Goal: Transaction & Acquisition: Subscribe to service/newsletter

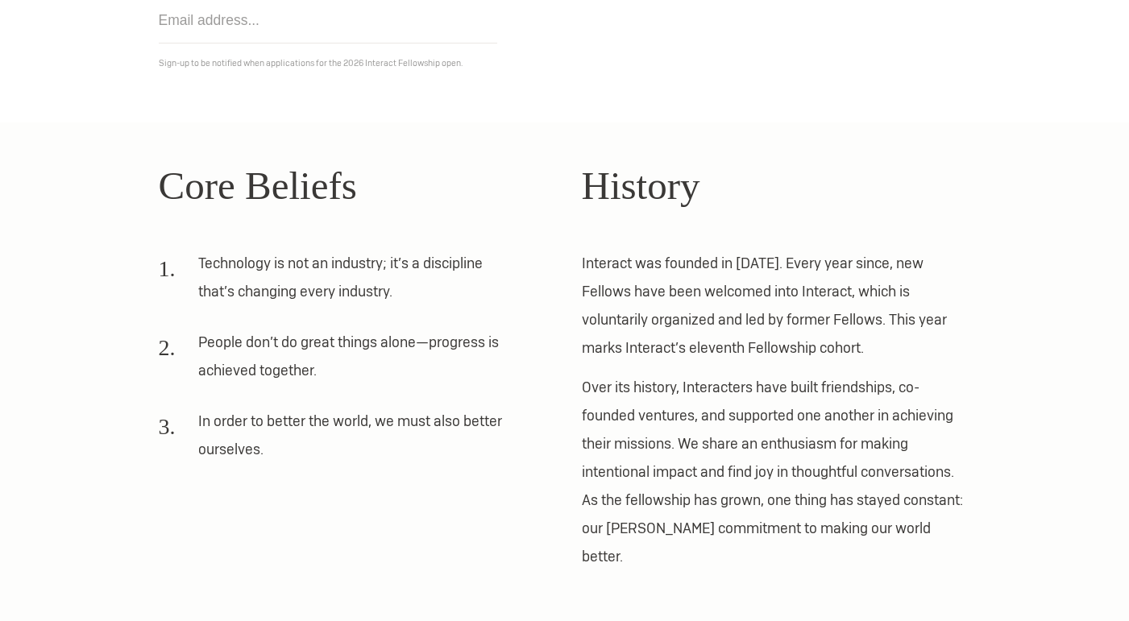
scroll to position [322, 0]
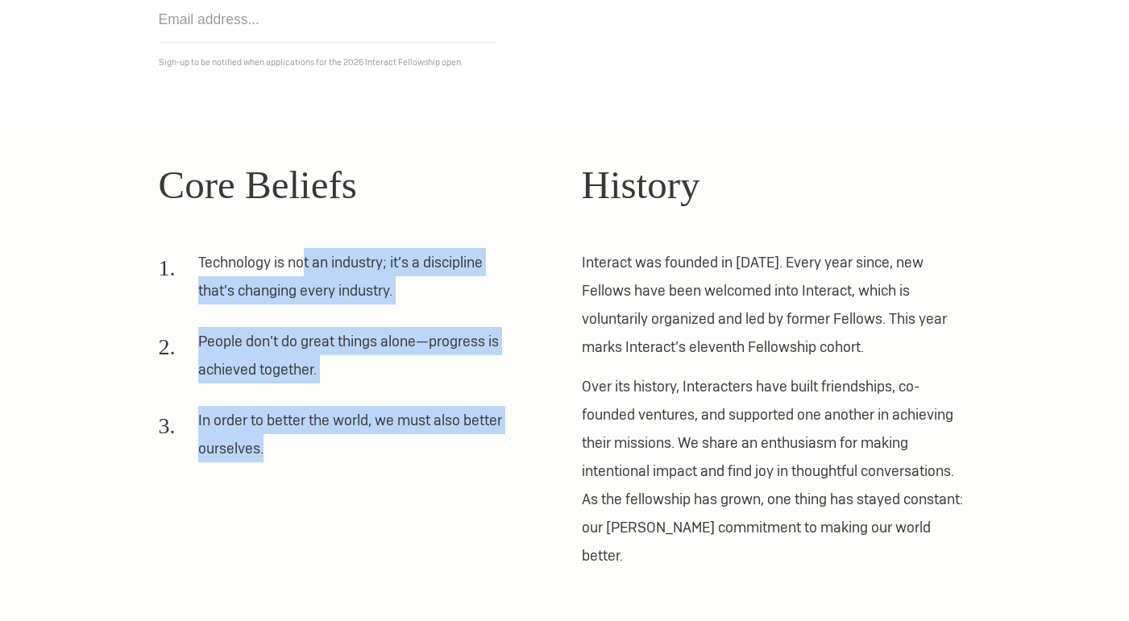
drag, startPoint x: 303, startPoint y: 252, endPoint x: 334, endPoint y: 487, distance: 237.2
click at [334, 487] on div "Core Beliefs Technology is not an industry; it’s a discipline that’s changing e…" at bounding box center [353, 362] width 389 height 415
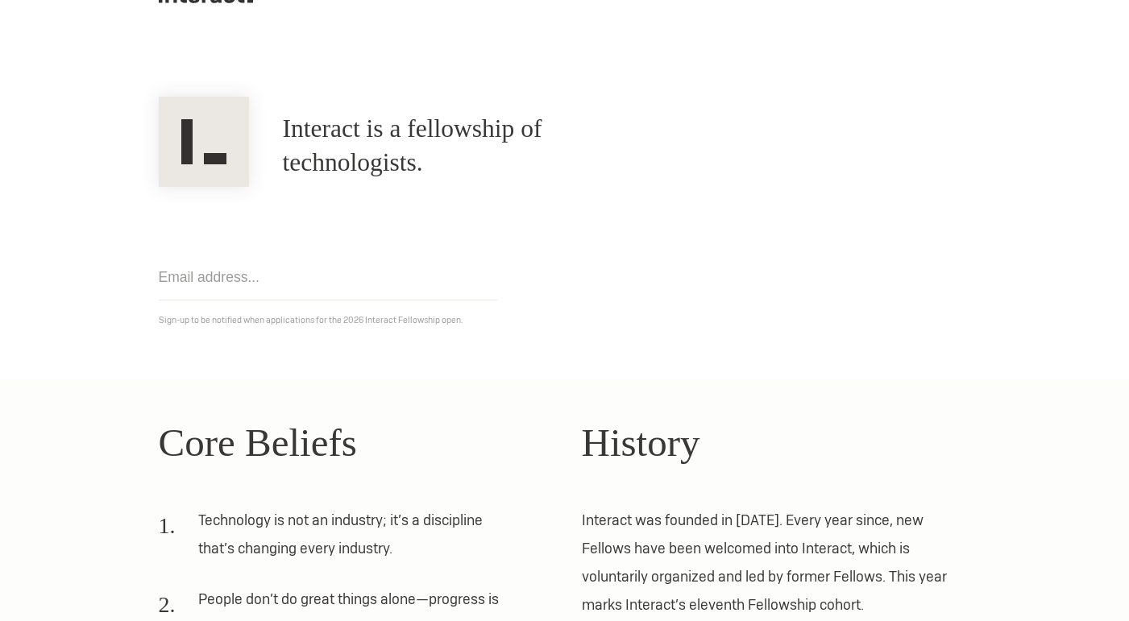
scroll to position [0, 0]
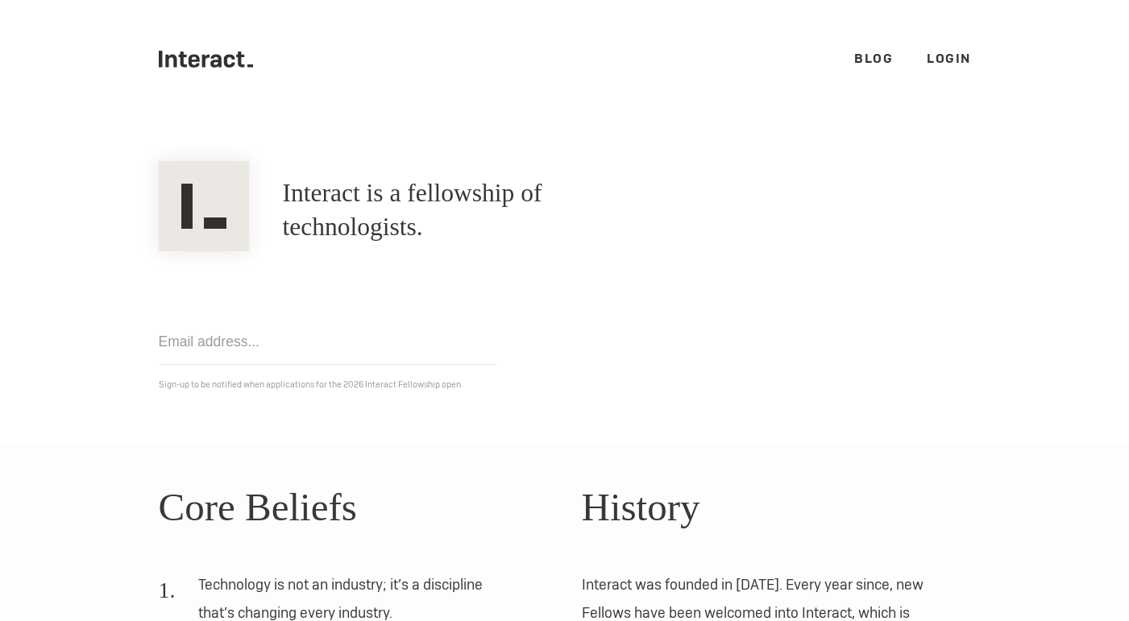
click at [228, 347] on input "email" at bounding box center [328, 342] width 338 height 46
type input "m"
type input "nesas@umich.edu"
click input "Get notified" at bounding box center [0, 0] width 0 height 0
click at [327, 348] on input "nesas@umich.edu" at bounding box center [328, 342] width 338 height 46
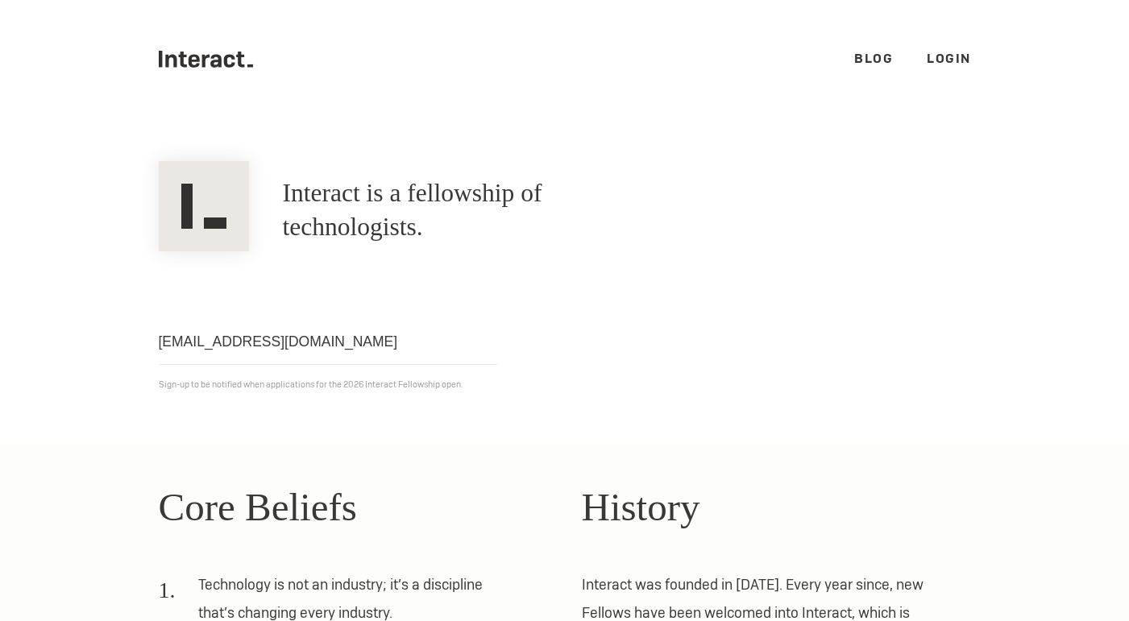
click input "Get notified" at bounding box center [0, 0] width 0 height 0
click at [950, 54] on link "Login" at bounding box center [948, 58] width 44 height 17
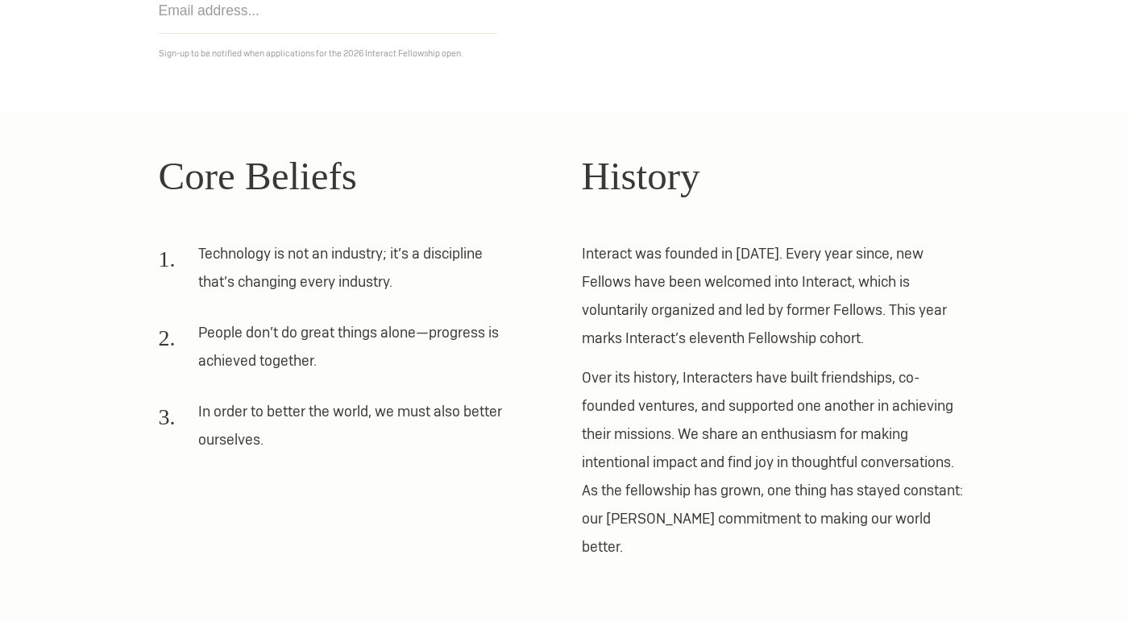
scroll to position [382, 0]
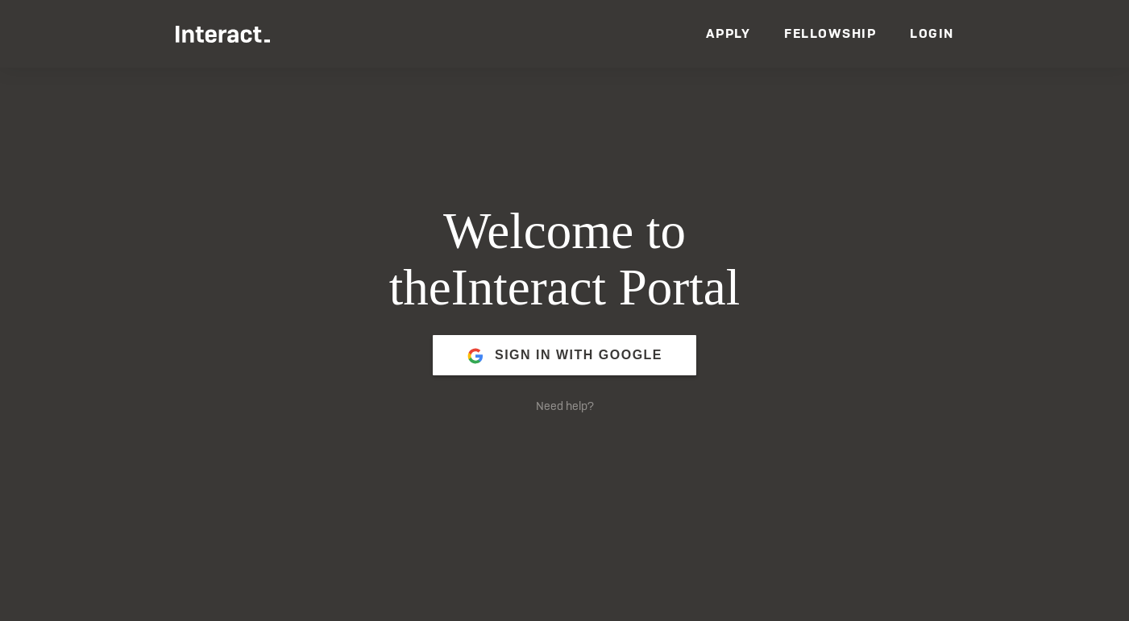
click at [730, 29] on link "Apply" at bounding box center [728, 33] width 45 height 17
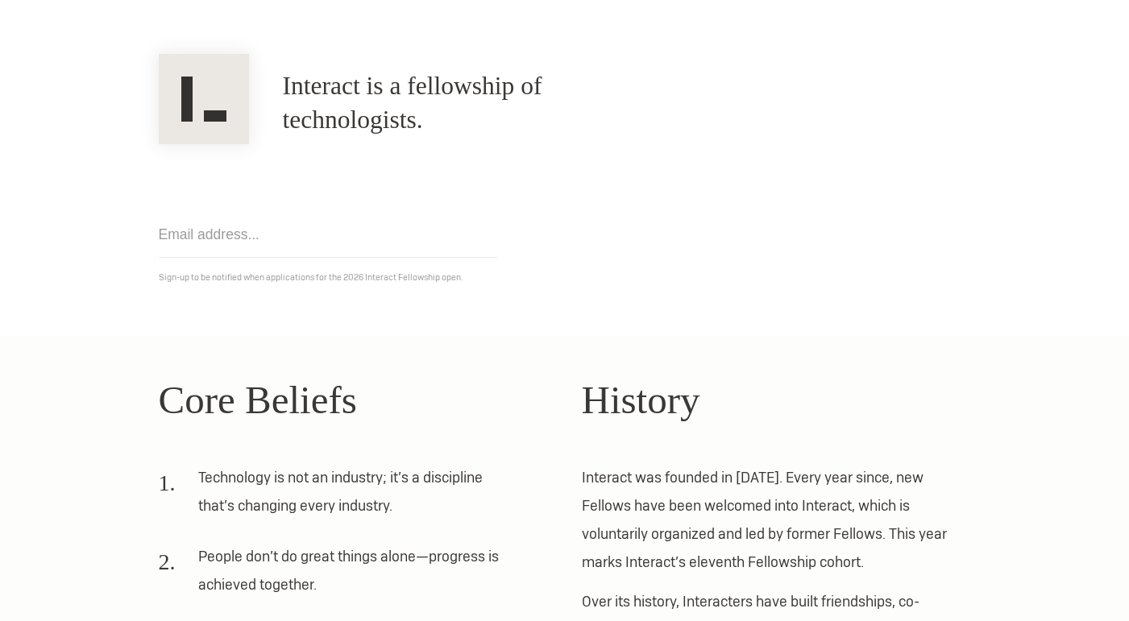
scroll to position [382, 0]
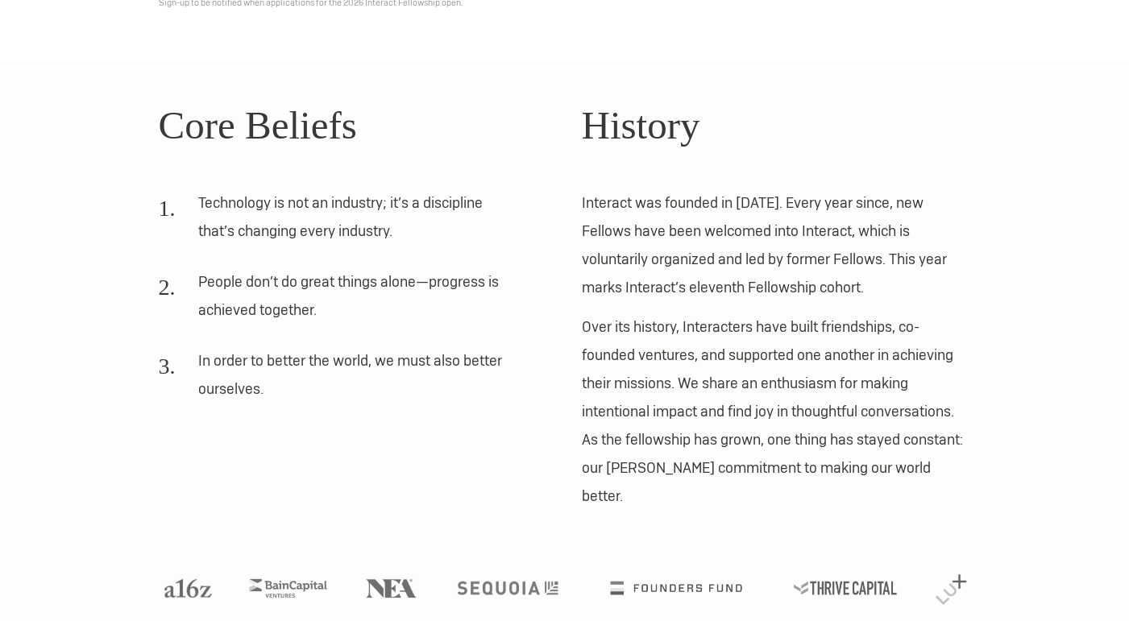
click at [597, 266] on p "Interact was founded in 2012. Every year since, new Fellows have been welcomed …" at bounding box center [776, 245] width 389 height 113
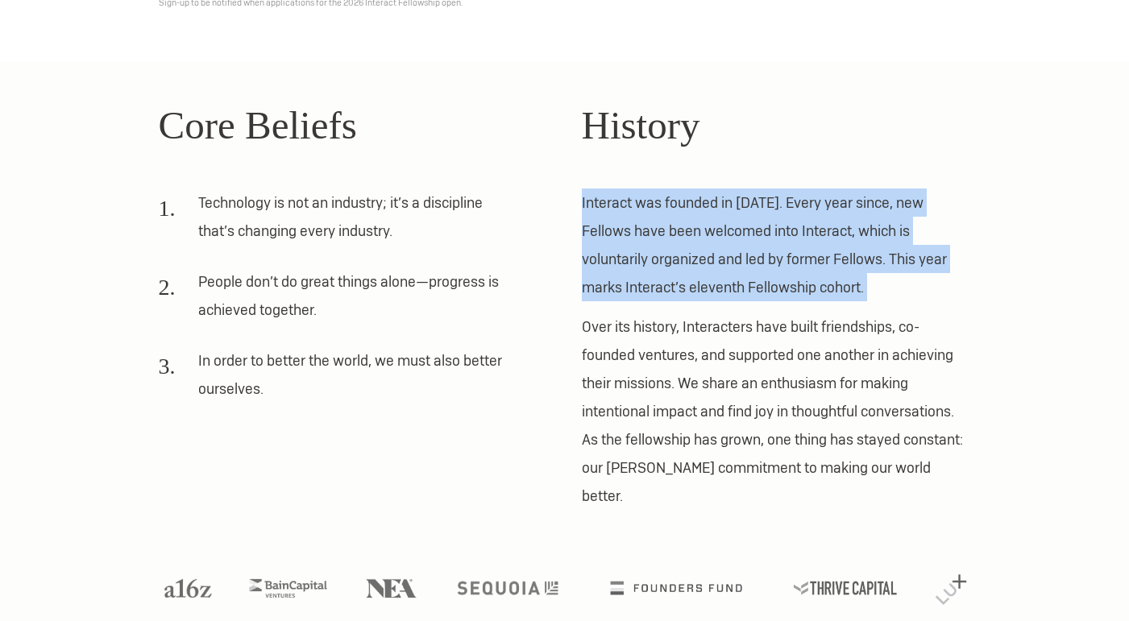
click at [597, 266] on p "Interact was founded in 2012. Every year since, new Fellows have been welcomed …" at bounding box center [776, 245] width 389 height 113
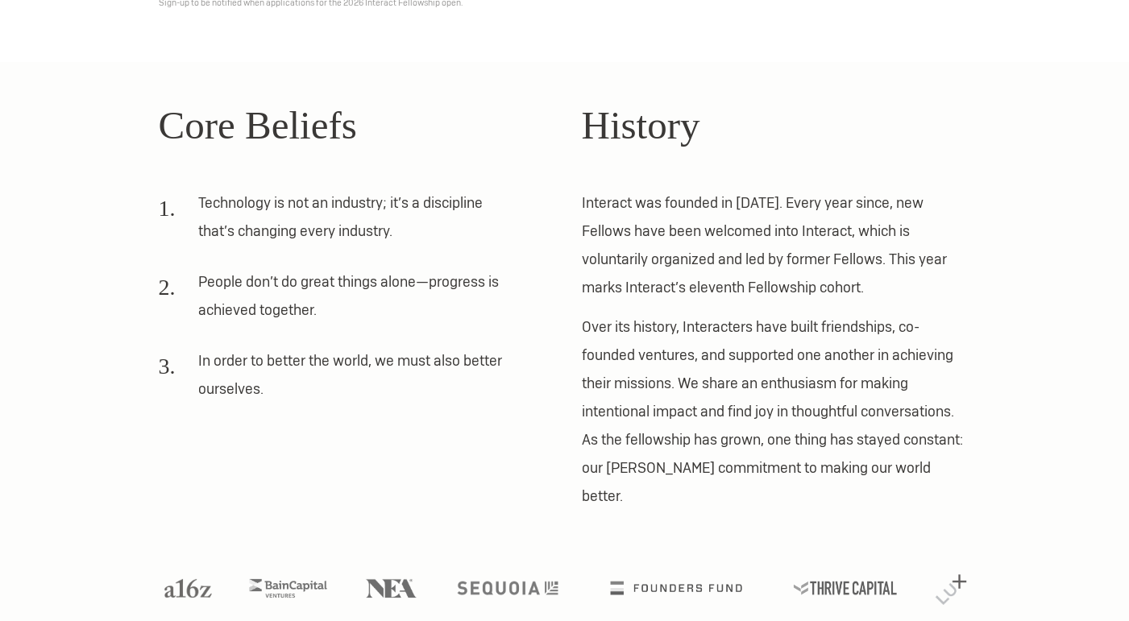
click at [663, 379] on p "Over its history, Interacters have built friendships, co-founded ventures, and …" at bounding box center [776, 411] width 389 height 197
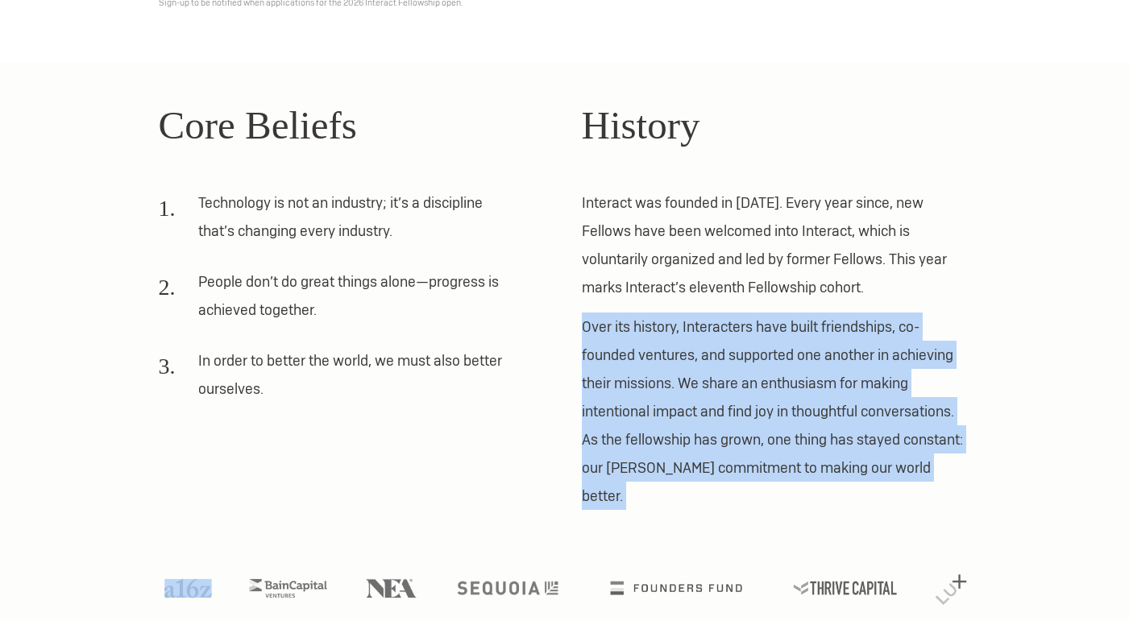
click at [663, 379] on p "Over its history, Interacters have built friendships, co-founded ventures, and …" at bounding box center [776, 411] width 389 height 197
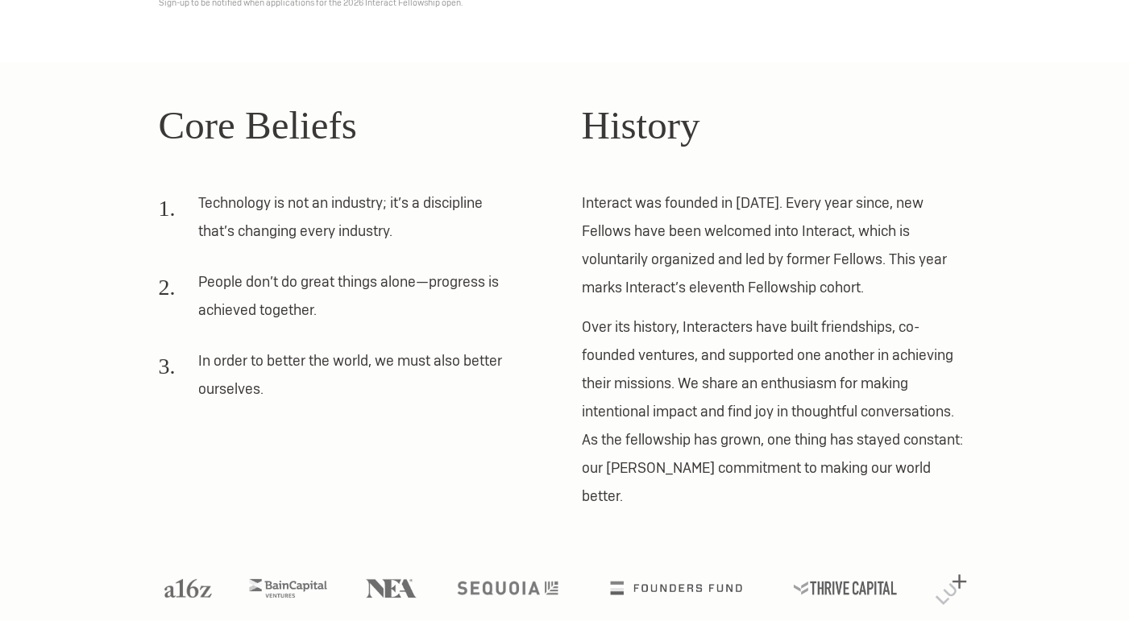
click at [686, 394] on p "Over its history, Interacters have built friendships, co-founded ventures, and …" at bounding box center [776, 411] width 389 height 197
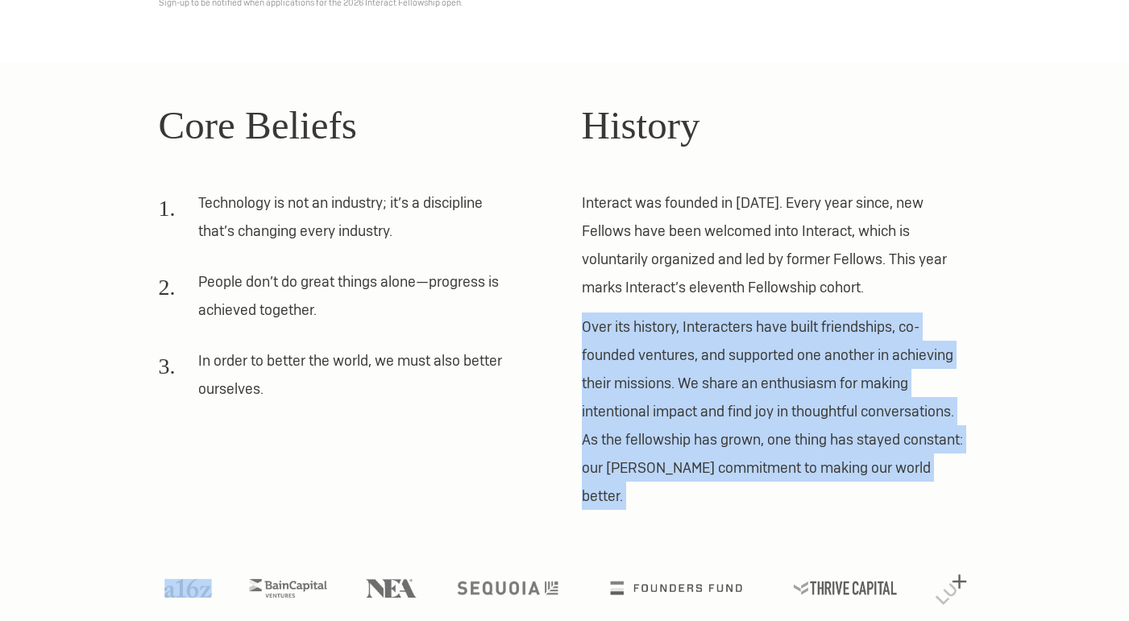
click at [686, 394] on p "Over its history, Interacters have built friendships, co-founded ventures, and …" at bounding box center [776, 411] width 389 height 197
click at [686, 445] on p "Over its history, Interacters have built friendships, co-founded ventures, and …" at bounding box center [776, 411] width 389 height 197
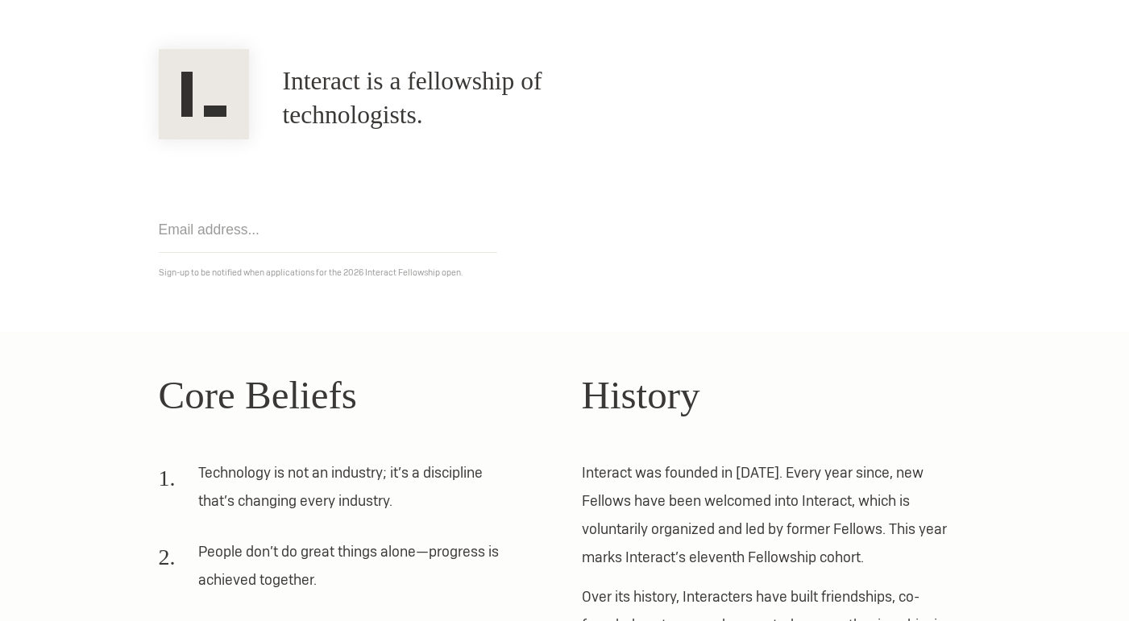
scroll to position [0, 0]
